Goal: Information Seeking & Learning: Learn about a topic

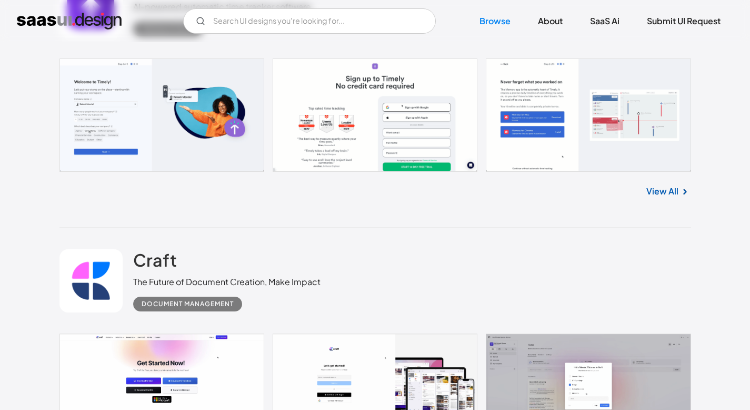
scroll to position [474, 0]
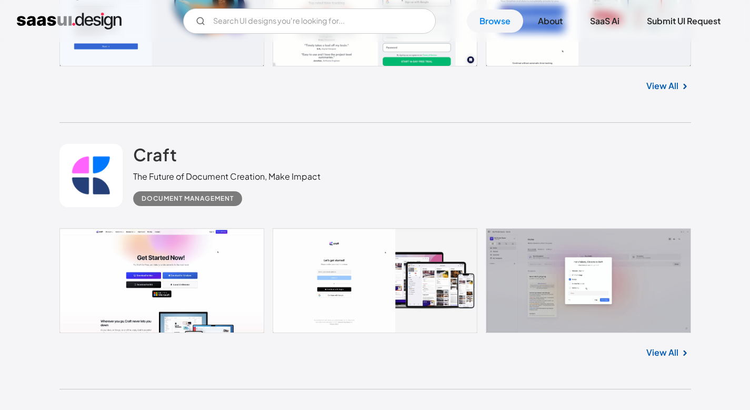
click at [673, 360] on div "View All" at bounding box center [375, 350] width 632 height 35
click at [676, 354] on link "View All" at bounding box center [662, 352] width 32 height 13
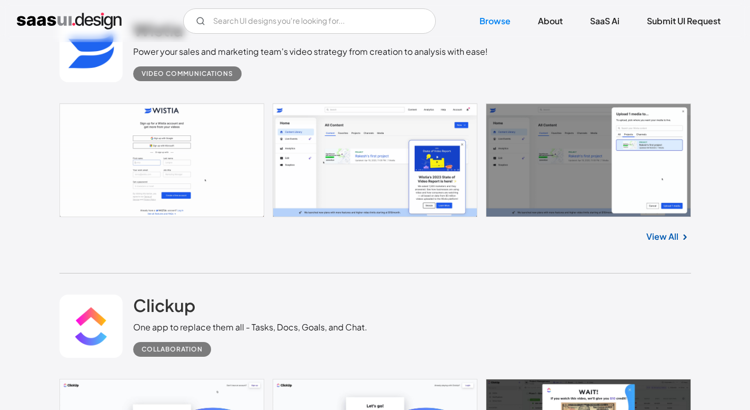
scroll to position [3656, 0]
click at [668, 237] on link "View All" at bounding box center [662, 237] width 32 height 13
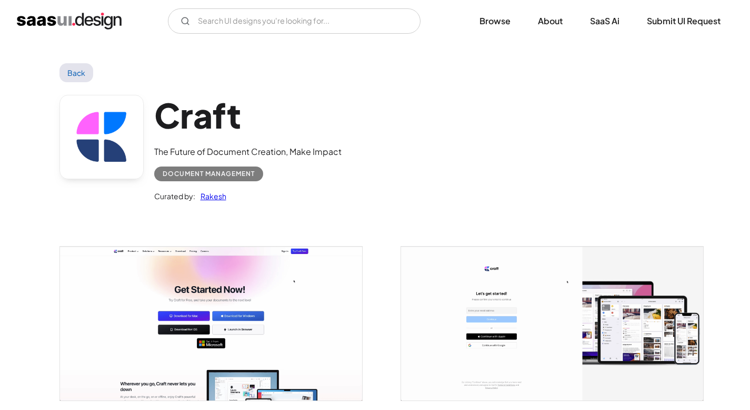
click at [264, 292] on img "open lightbox" at bounding box center [211, 323] width 302 height 154
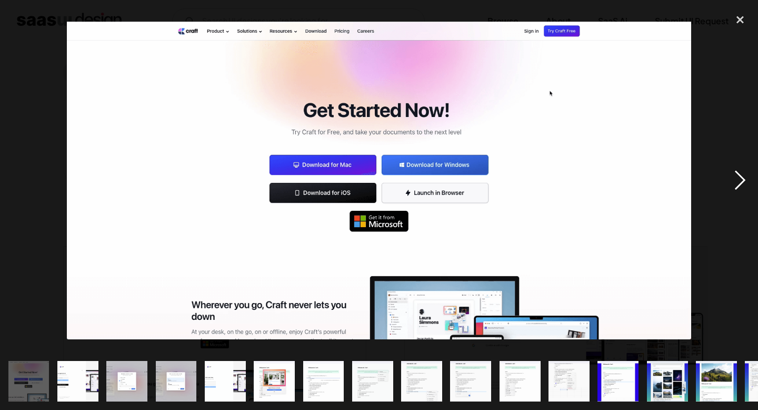
click at [737, 178] on div "next image" at bounding box center [740, 180] width 36 height 344
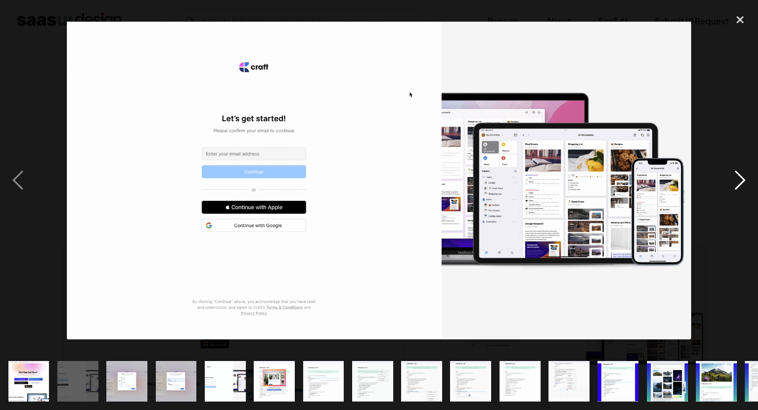
click at [739, 178] on div "next image" at bounding box center [740, 180] width 36 height 344
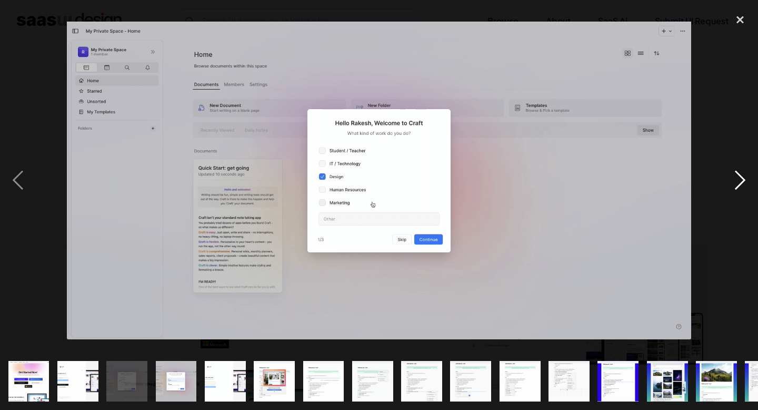
click at [741, 181] on div "next image" at bounding box center [740, 180] width 36 height 344
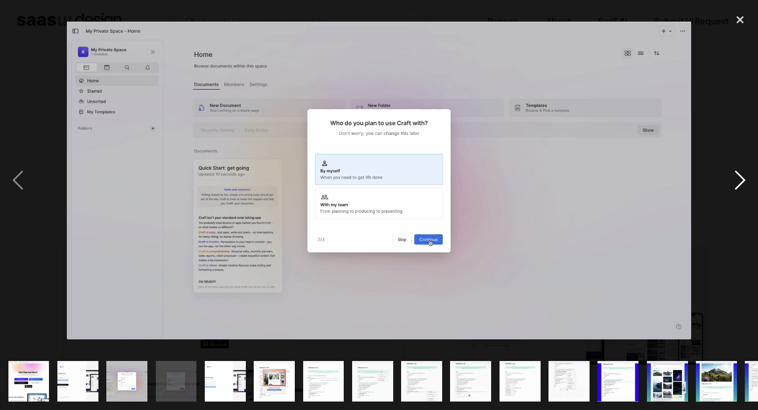
click at [741, 181] on div "next image" at bounding box center [740, 180] width 36 height 344
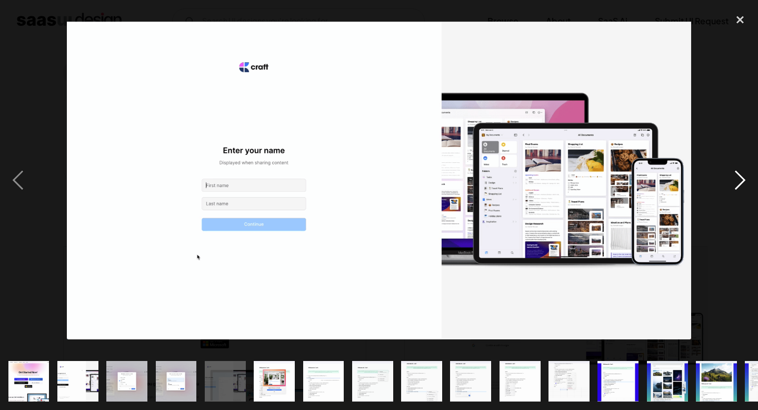
click at [741, 181] on div "next image" at bounding box center [740, 180] width 36 height 344
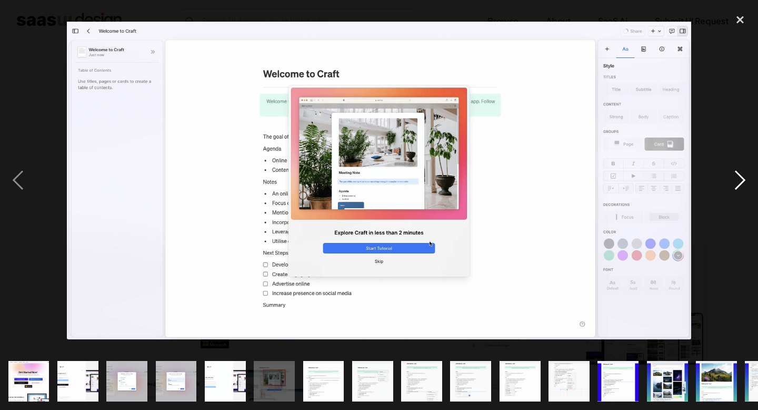
click at [741, 181] on div "next image" at bounding box center [740, 180] width 36 height 344
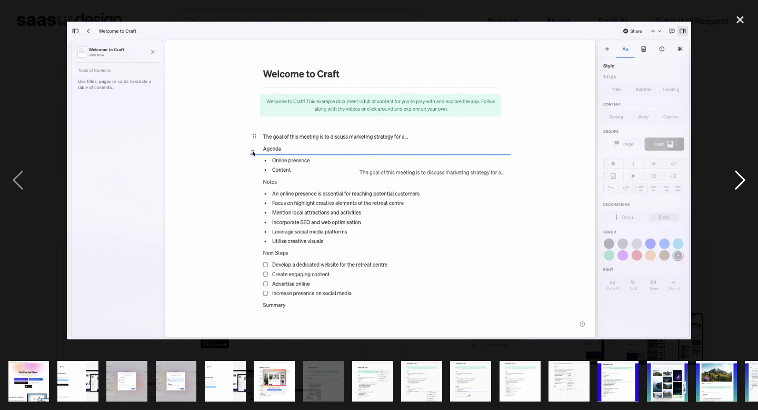
click at [741, 181] on div "next image" at bounding box center [740, 180] width 36 height 344
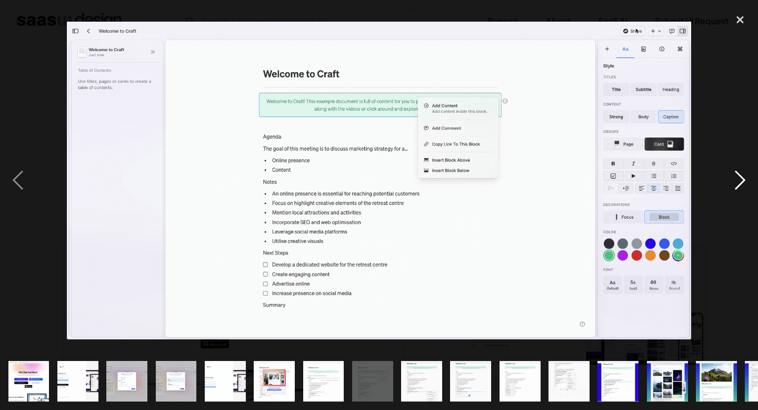
click at [741, 181] on div "next image" at bounding box center [740, 180] width 36 height 344
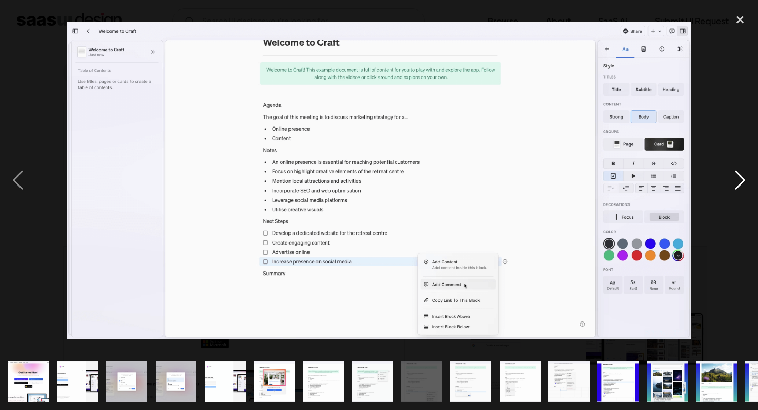
click at [741, 181] on div "next image" at bounding box center [740, 180] width 36 height 344
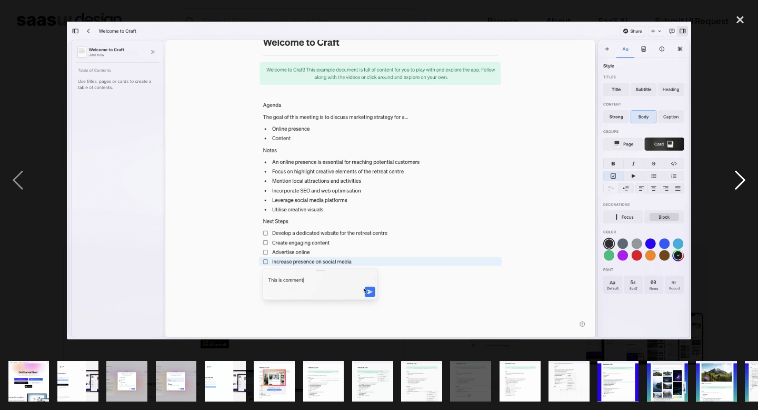
click at [741, 181] on div "next image" at bounding box center [740, 180] width 36 height 344
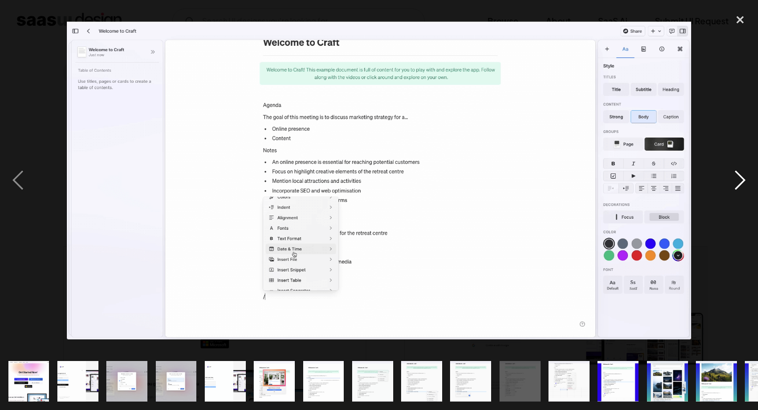
click at [741, 181] on div "next image" at bounding box center [740, 180] width 36 height 344
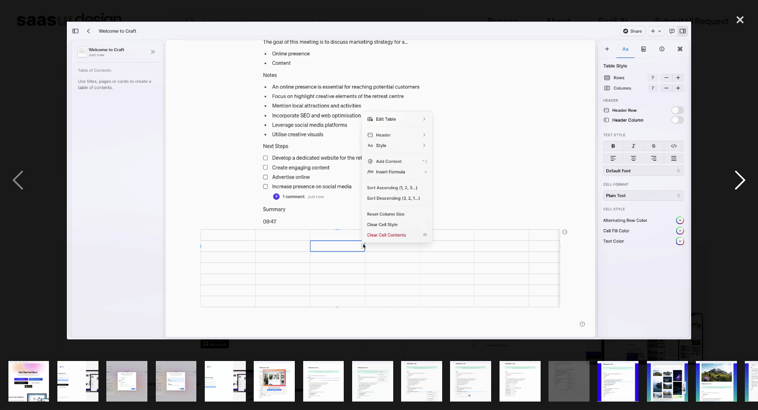
click at [741, 181] on div "next image" at bounding box center [740, 180] width 36 height 344
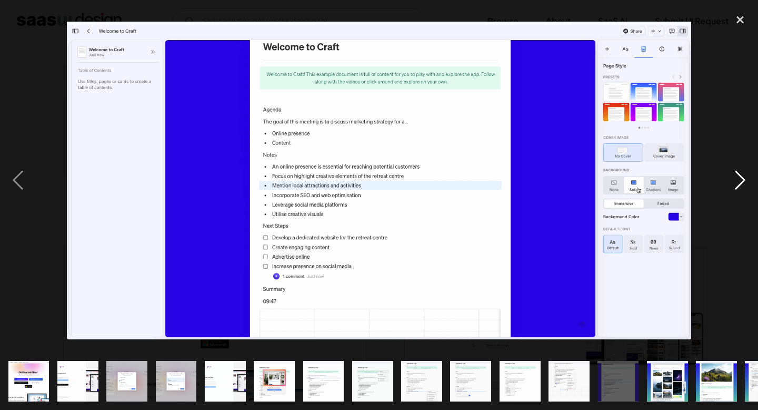
click at [741, 181] on div "next image" at bounding box center [740, 180] width 36 height 344
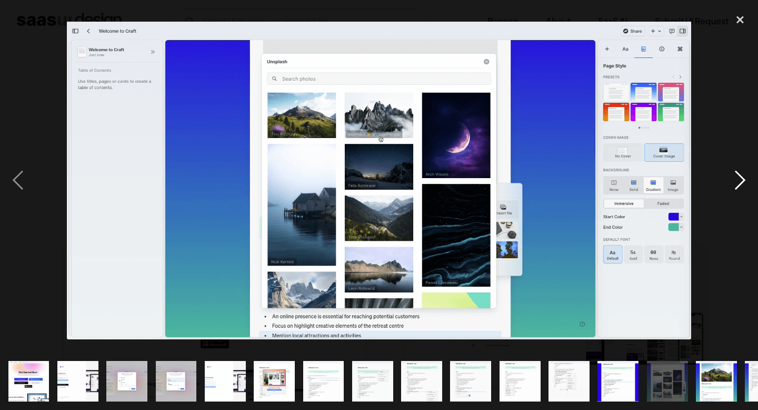
click at [741, 181] on div "next image" at bounding box center [740, 180] width 36 height 344
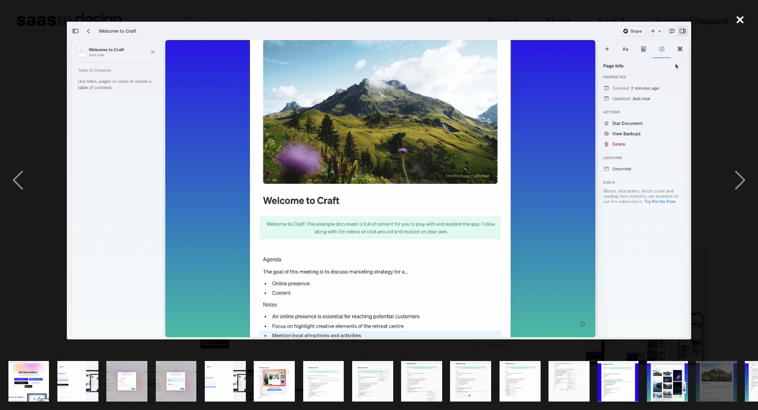
click at [741, 21] on div "close lightbox" at bounding box center [740, 19] width 36 height 23
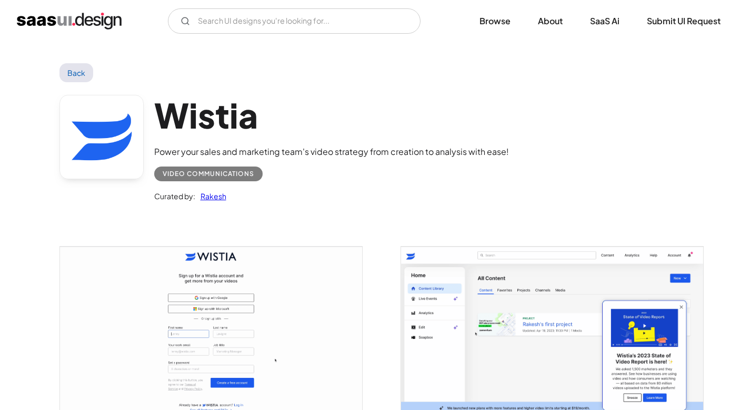
click at [218, 126] on h1 "Wistia" at bounding box center [331, 115] width 355 height 41
click at [326, 156] on div "Power your sales and marketing team's video strategy from creation to analysis …" at bounding box center [331, 151] width 355 height 13
click at [220, 198] on link "Rakesh" at bounding box center [210, 196] width 31 height 13
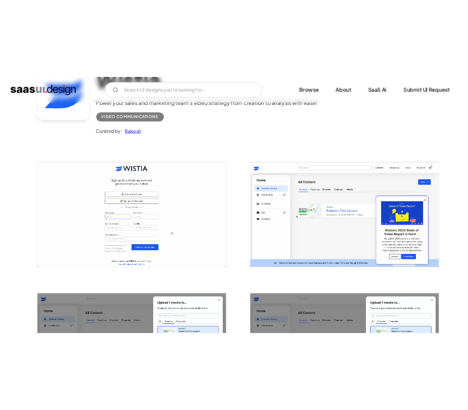
scroll to position [158, 0]
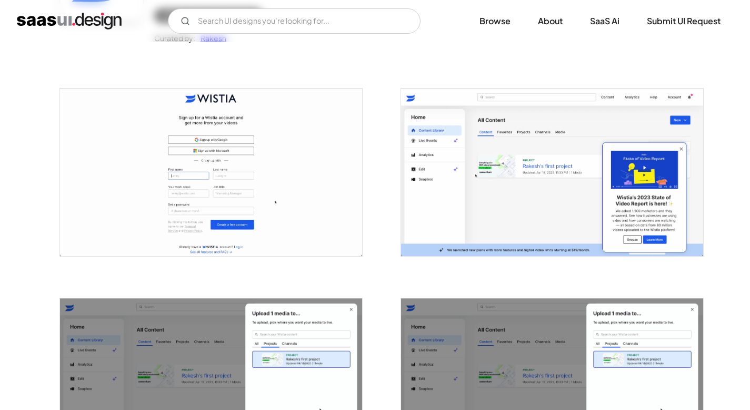
click at [252, 162] on img "open lightbox" at bounding box center [211, 171] width 302 height 167
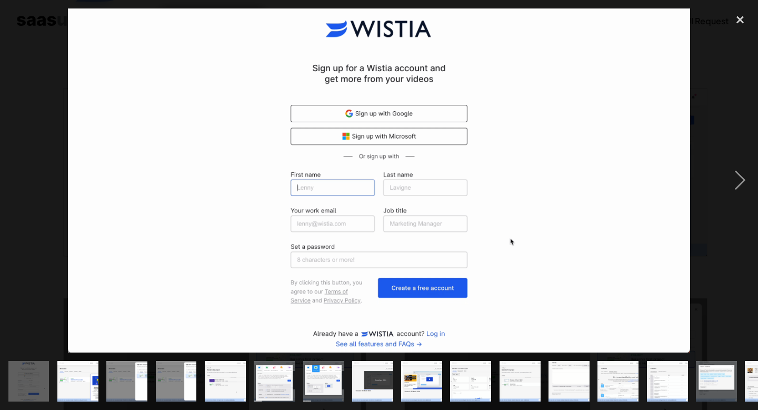
click at [493, 135] on img at bounding box center [379, 180] width 623 height 344
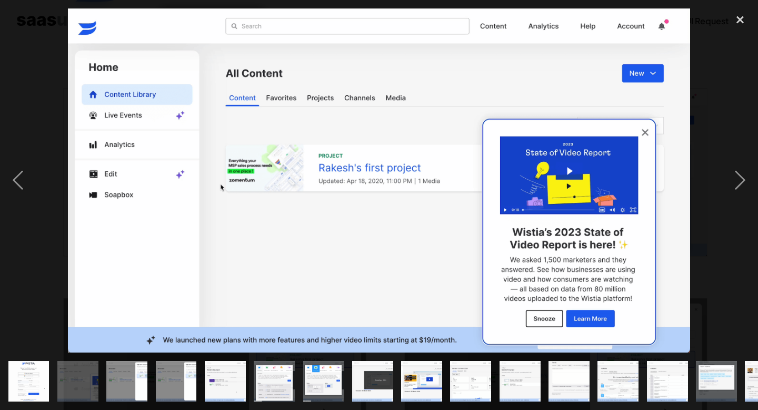
drag, startPoint x: 502, startPoint y: 141, endPoint x: 613, endPoint y: 79, distance: 126.5
click at [613, 79] on img at bounding box center [379, 180] width 623 height 344
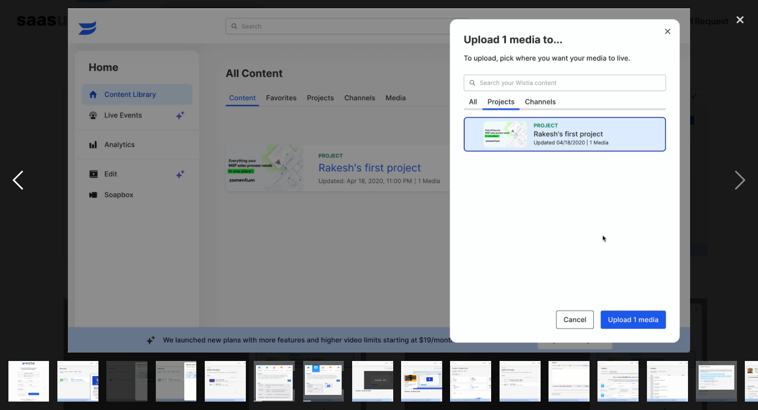
click at [3, 177] on div "previous image" at bounding box center [18, 180] width 36 height 344
click at [9, 178] on div "previous image" at bounding box center [18, 180] width 36 height 344
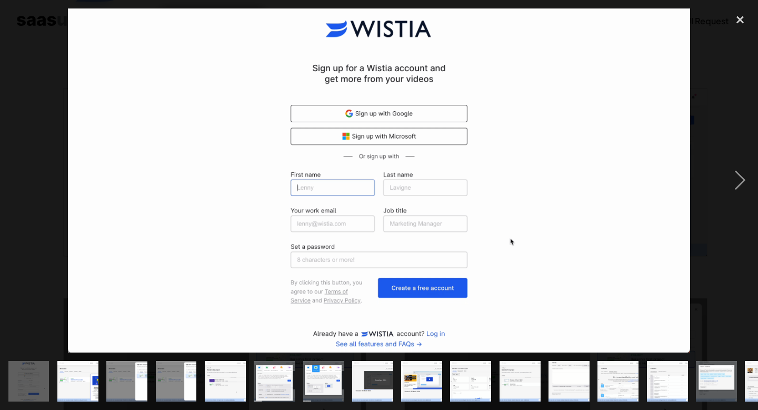
click at [9, 178] on div "previous image" at bounding box center [18, 180] width 36 height 344
click at [281, 78] on img at bounding box center [379, 180] width 623 height 344
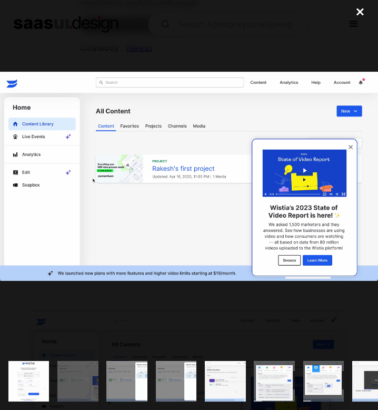
click at [377, 69] on div at bounding box center [189, 176] width 378 height 352
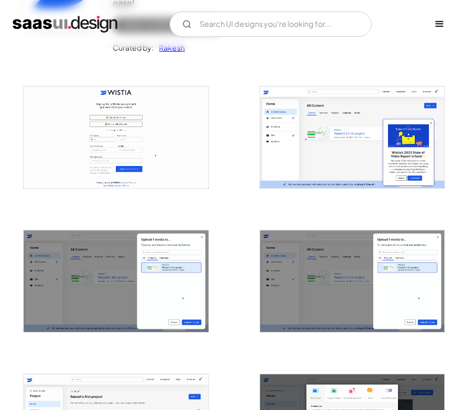
click at [332, 150] on img "open lightbox" at bounding box center [352, 137] width 184 height 102
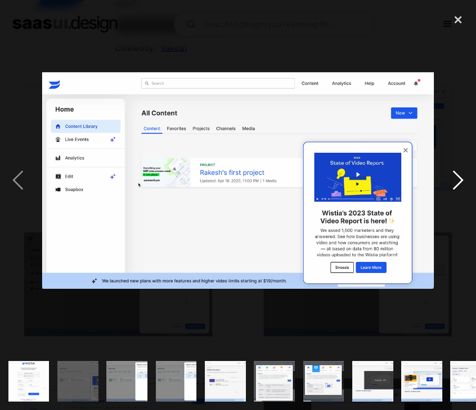
click at [462, 175] on div "next image" at bounding box center [458, 180] width 36 height 344
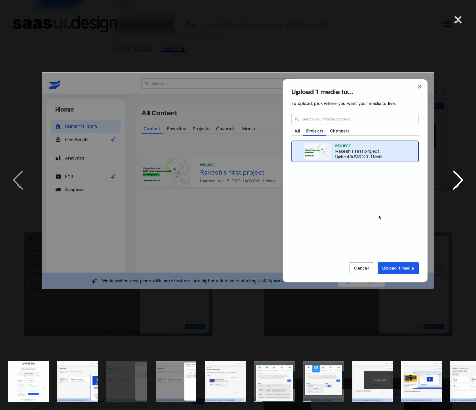
click at [460, 174] on div "next image" at bounding box center [458, 180] width 36 height 344
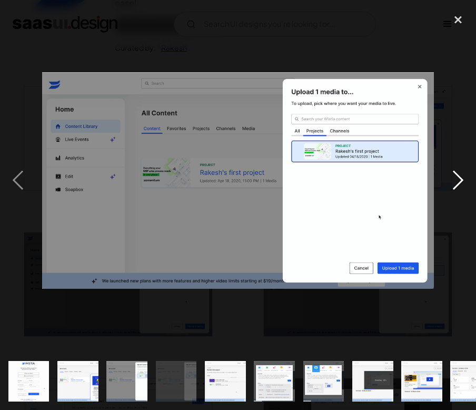
drag, startPoint x: 264, startPoint y: 151, endPoint x: 462, endPoint y: 180, distance: 200.1
click at [462, 180] on div "next image" at bounding box center [458, 180] width 36 height 344
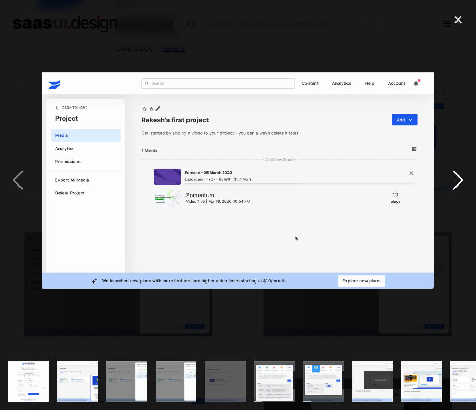
click at [459, 175] on div "next image" at bounding box center [458, 180] width 36 height 344
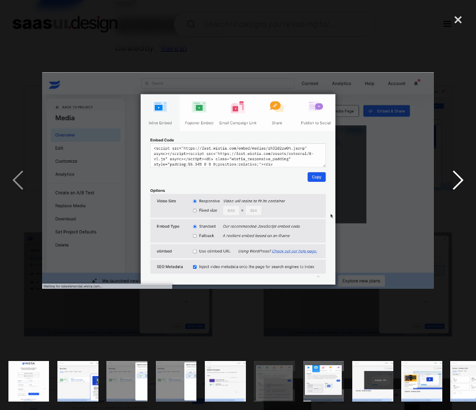
drag, startPoint x: 347, startPoint y: 170, endPoint x: 475, endPoint y: 141, distance: 131.7
click at [475, 141] on div "next image" at bounding box center [458, 180] width 36 height 344
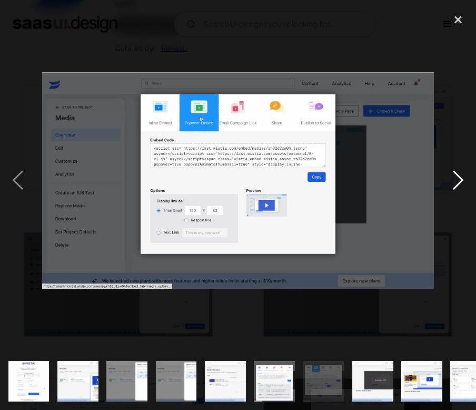
click at [460, 181] on div "next image" at bounding box center [458, 180] width 36 height 344
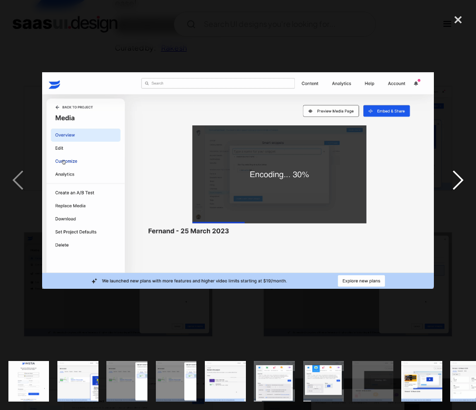
click at [460, 181] on div "next image" at bounding box center [458, 180] width 36 height 344
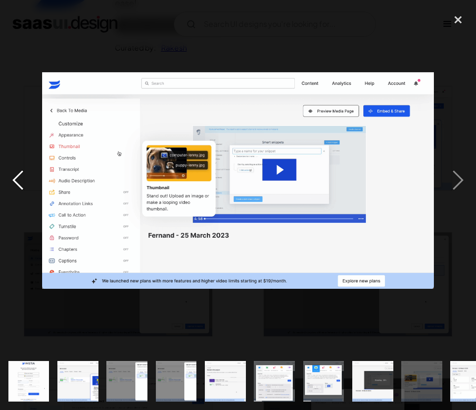
click at [21, 175] on div "previous image" at bounding box center [18, 180] width 36 height 344
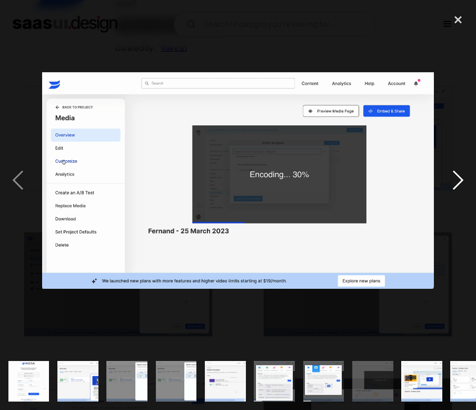
click at [463, 181] on div "next image" at bounding box center [458, 180] width 36 height 344
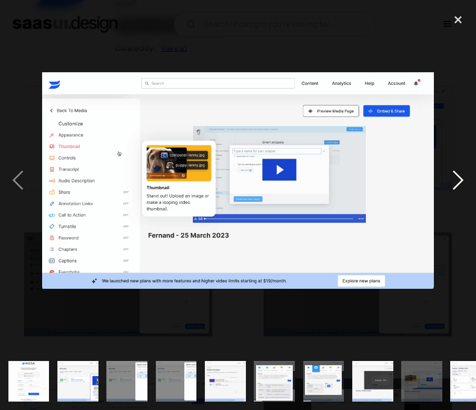
click at [463, 181] on div "next image" at bounding box center [458, 180] width 36 height 344
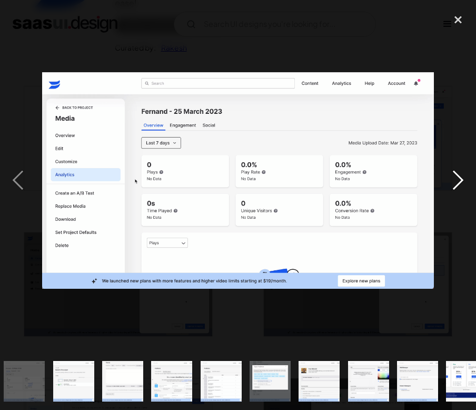
scroll to position [0, 446]
click at [456, 177] on div "next image" at bounding box center [458, 180] width 36 height 344
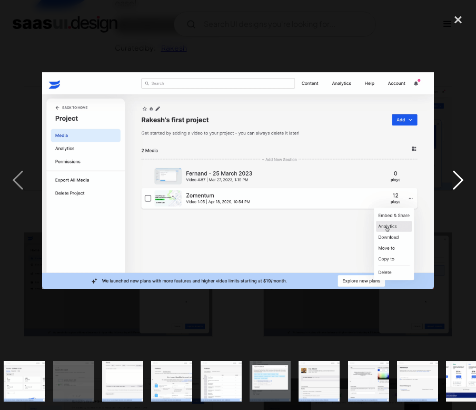
click at [459, 177] on div "next image" at bounding box center [458, 180] width 36 height 344
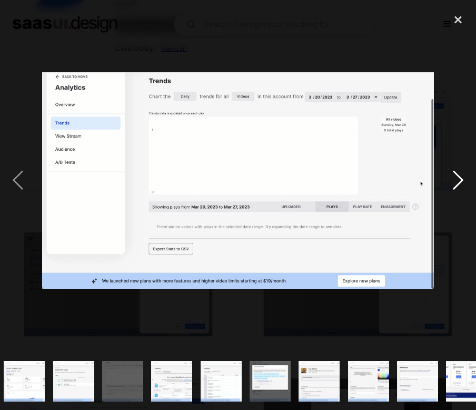
click at [457, 176] on div "next image" at bounding box center [458, 180] width 36 height 344
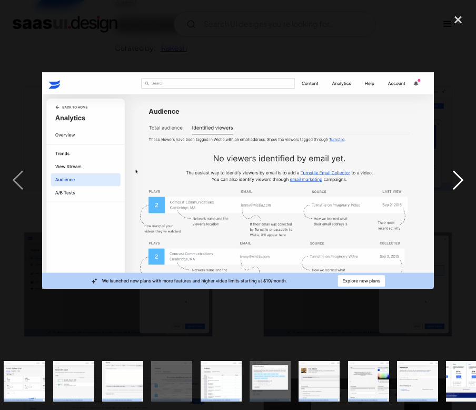
click at [464, 182] on div "next image" at bounding box center [458, 180] width 36 height 344
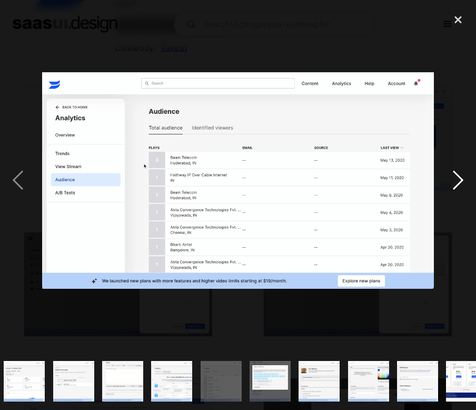
click at [462, 177] on div "next image" at bounding box center [458, 180] width 36 height 344
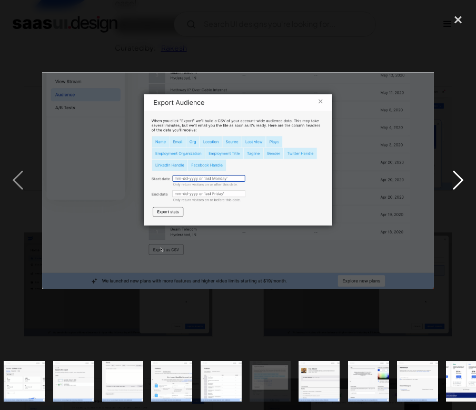
click at [462, 177] on div "next image" at bounding box center [458, 180] width 36 height 344
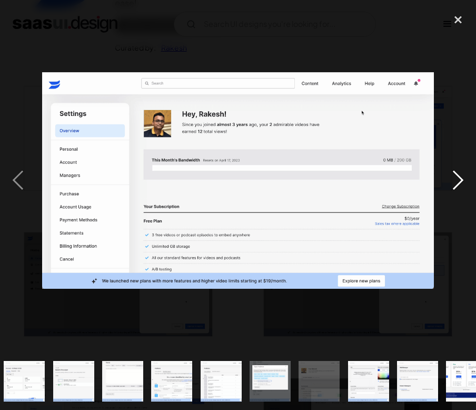
click at [462, 177] on div "next image" at bounding box center [458, 180] width 36 height 344
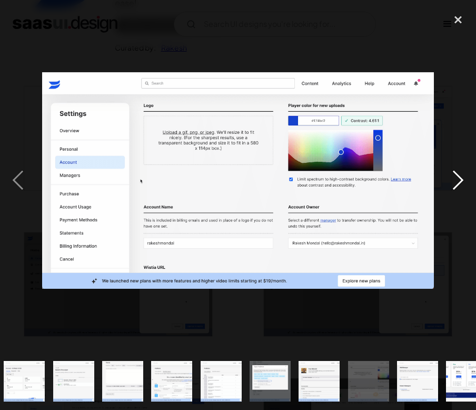
click at [463, 177] on div "next image" at bounding box center [458, 180] width 36 height 344
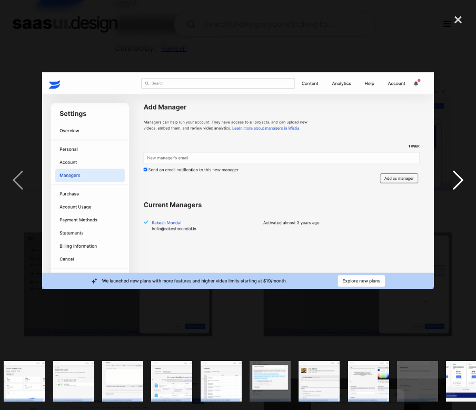
click at [467, 176] on div "next image" at bounding box center [458, 180] width 36 height 344
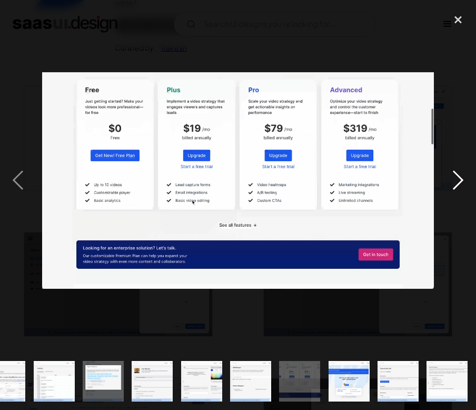
scroll to position [0, 662]
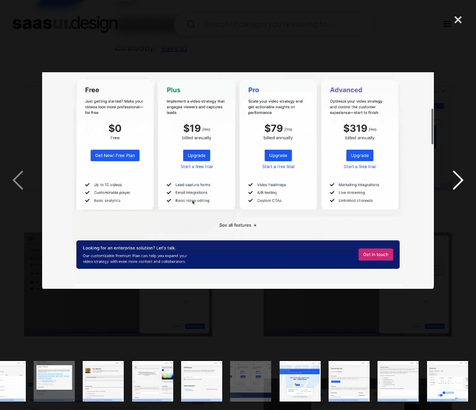
click at [464, 178] on div "next image" at bounding box center [458, 180] width 36 height 344
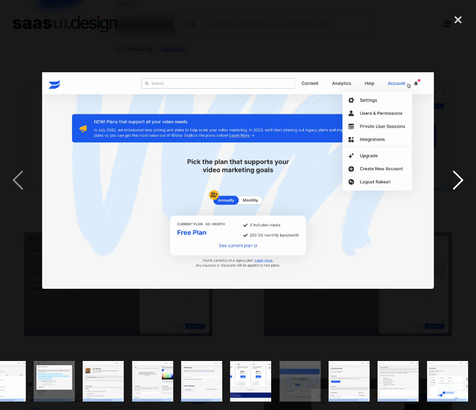
click at [463, 175] on div "next image" at bounding box center [458, 180] width 36 height 344
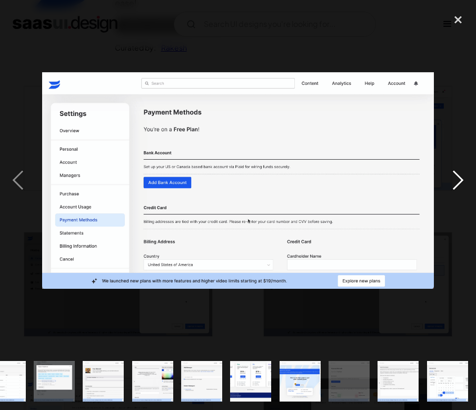
click at [464, 180] on div "next image" at bounding box center [458, 180] width 36 height 344
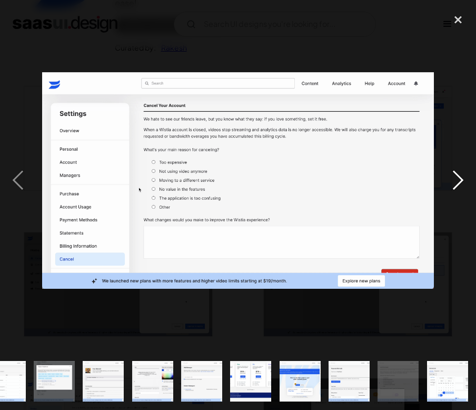
click at [463, 181] on div "next image" at bounding box center [458, 180] width 36 height 344
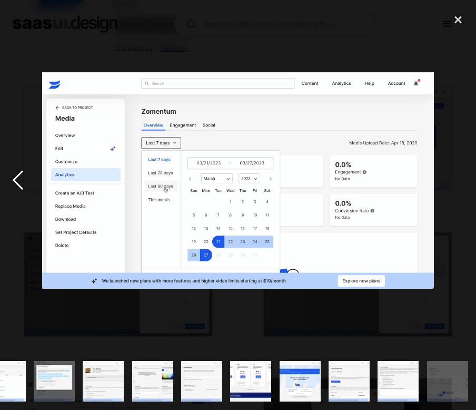
click at [23, 178] on div "previous image" at bounding box center [18, 180] width 36 height 344
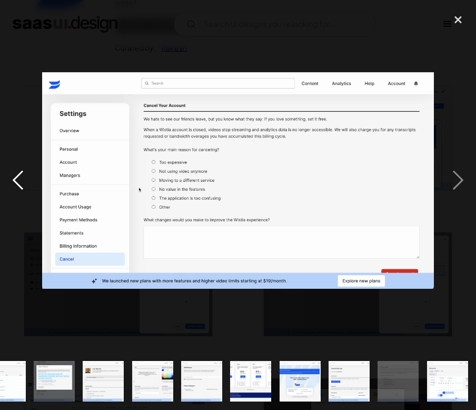
click at [25, 175] on div "previous image" at bounding box center [18, 180] width 36 height 344
